Goal: Find specific page/section: Find specific page/section

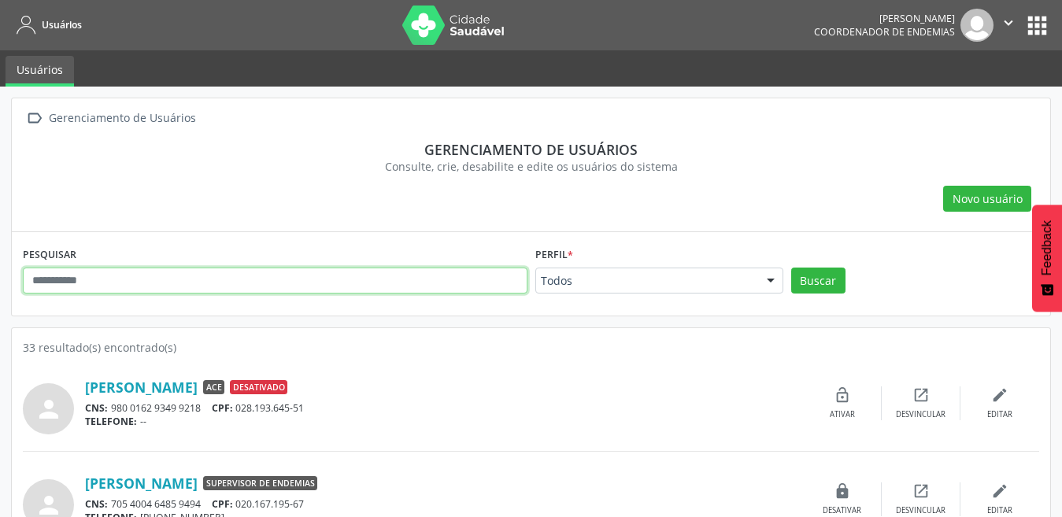
click at [233, 286] on input "text" at bounding box center [275, 281] width 505 height 27
click at [462, 279] on input "text" at bounding box center [275, 281] width 505 height 27
click at [346, 288] on input "text" at bounding box center [275, 281] width 505 height 27
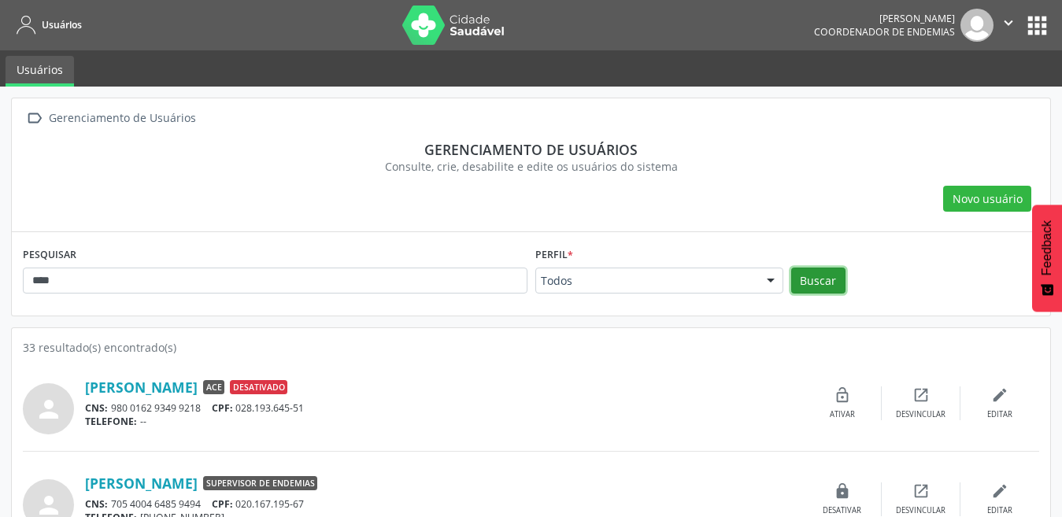
click at [810, 279] on button "Buscar" at bounding box center [818, 281] width 54 height 27
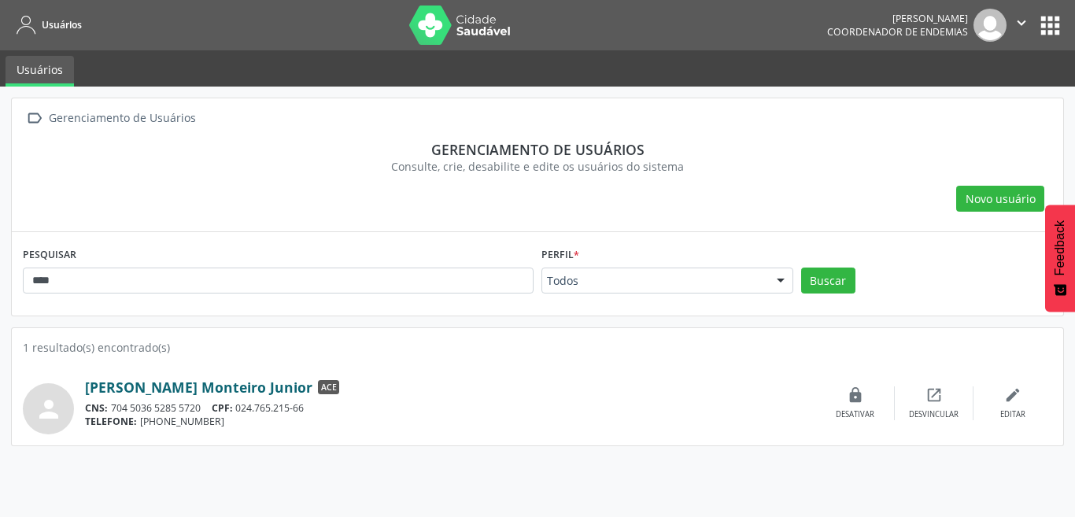
click at [183, 390] on link "[PERSON_NAME] Monteiro Junior" at bounding box center [199, 387] width 228 height 17
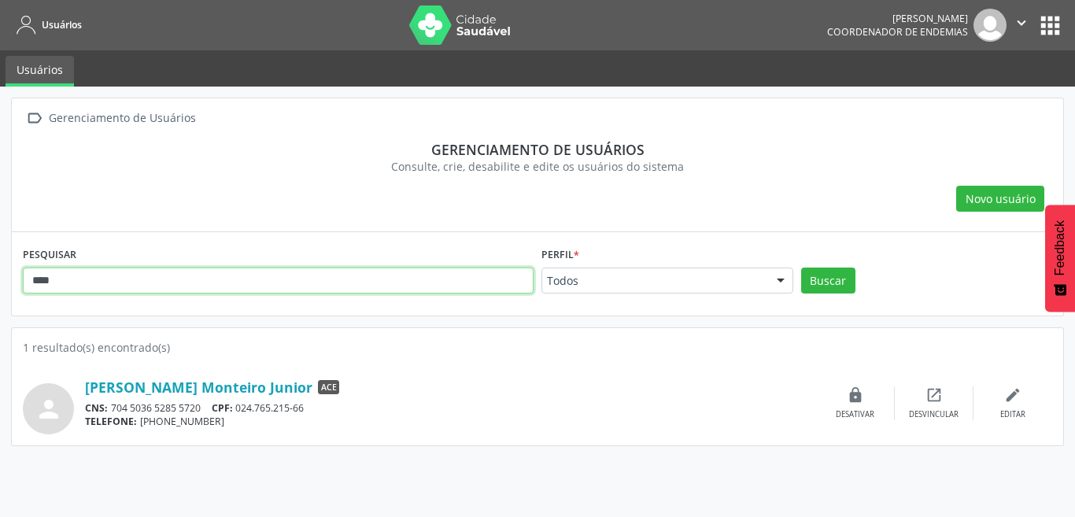
click at [326, 283] on input "****" at bounding box center [278, 281] width 511 height 27
type input "*"
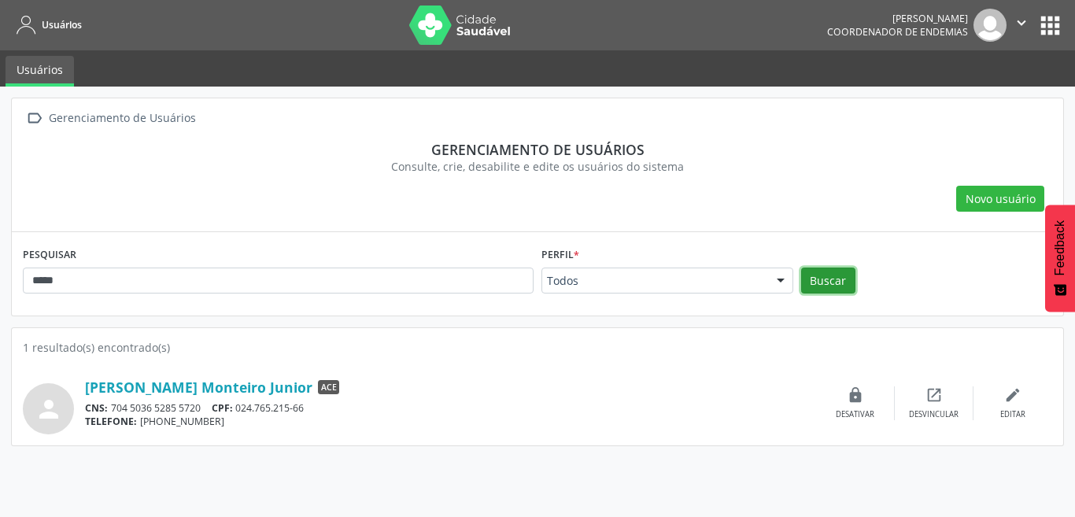
click at [825, 280] on button "Buscar" at bounding box center [828, 281] width 54 height 27
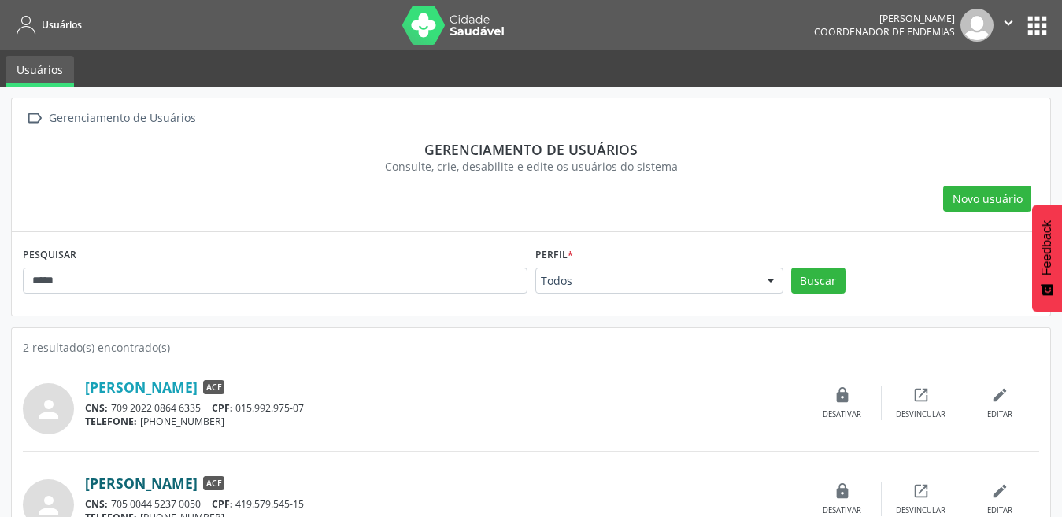
click at [192, 486] on link "[PERSON_NAME]" at bounding box center [141, 483] width 113 height 17
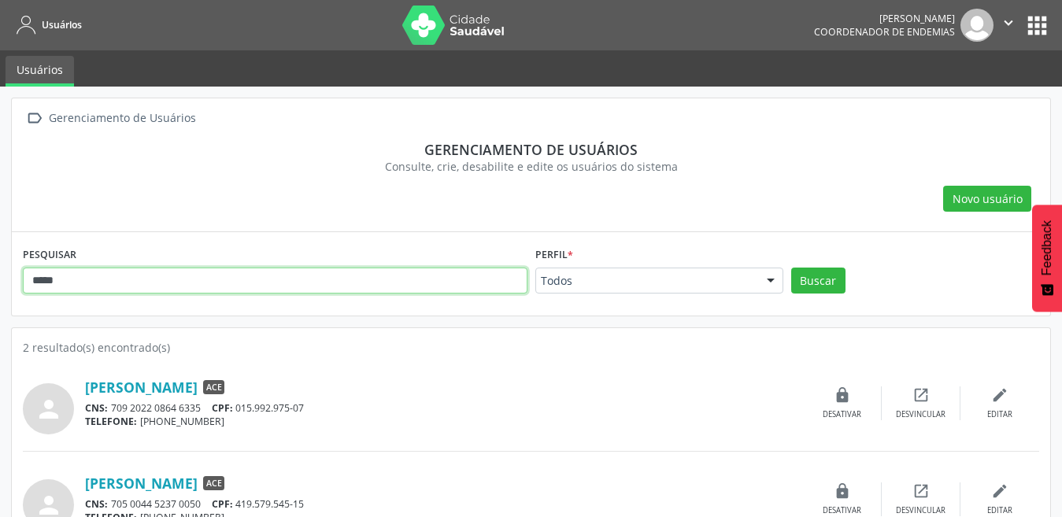
click at [228, 283] on input "*****" at bounding box center [275, 281] width 505 height 27
type input "*"
